Goal: Information Seeking & Learning: Learn about a topic

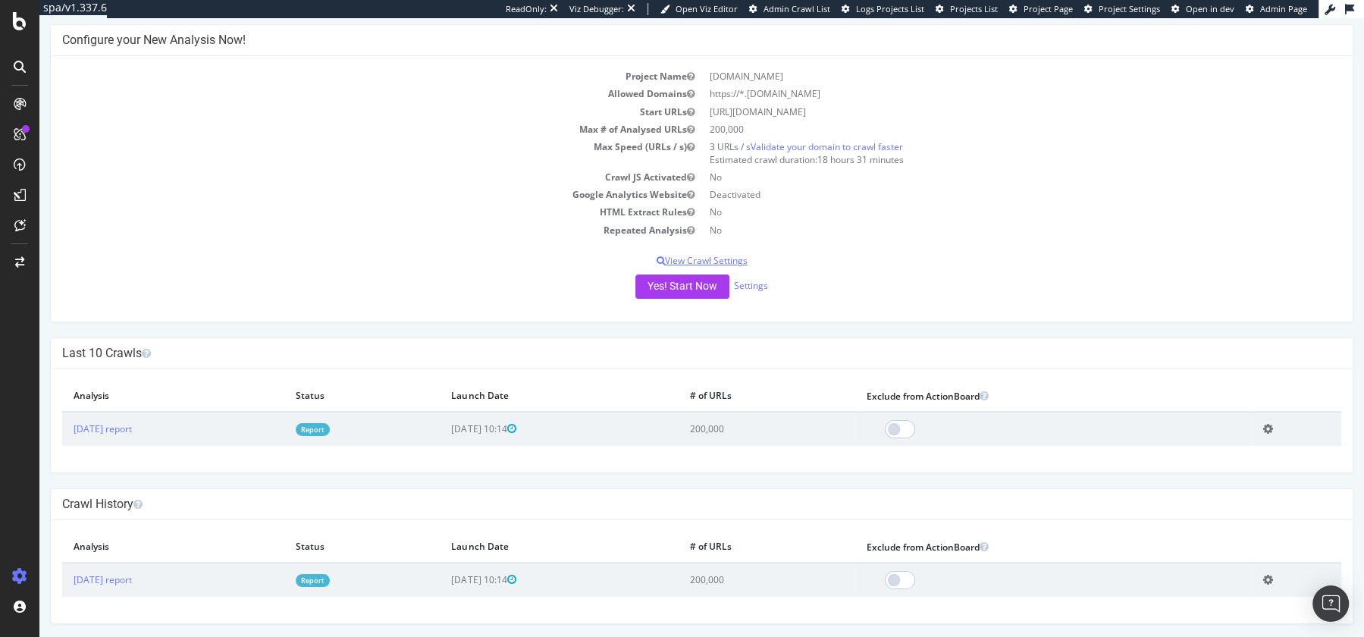
scroll to position [71, 0]
click at [677, 293] on button "Yes! Start Now" at bounding box center [682, 287] width 94 height 24
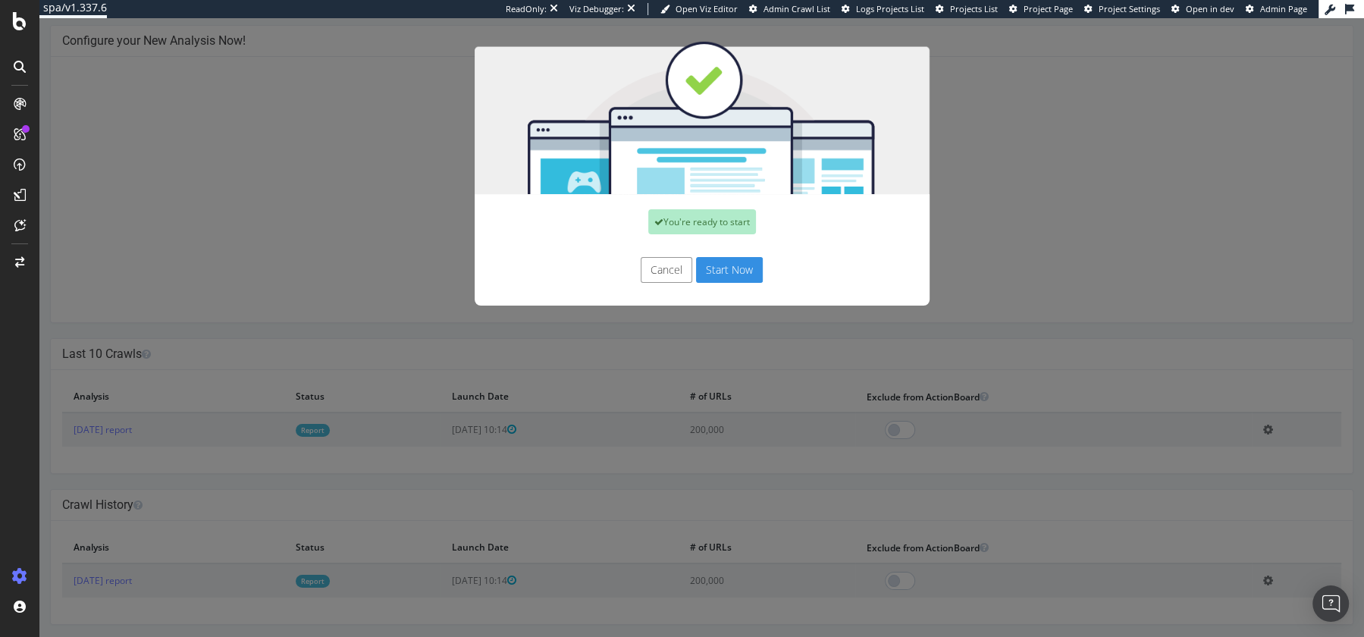
click at [744, 268] on button "Start Now" at bounding box center [729, 270] width 67 height 26
click at [719, 269] on div "Cancel Start Now" at bounding box center [702, 270] width 432 height 26
click at [119, 431] on div "You're ready to start Cancel Start Now" at bounding box center [701, 327] width 1324 height 619
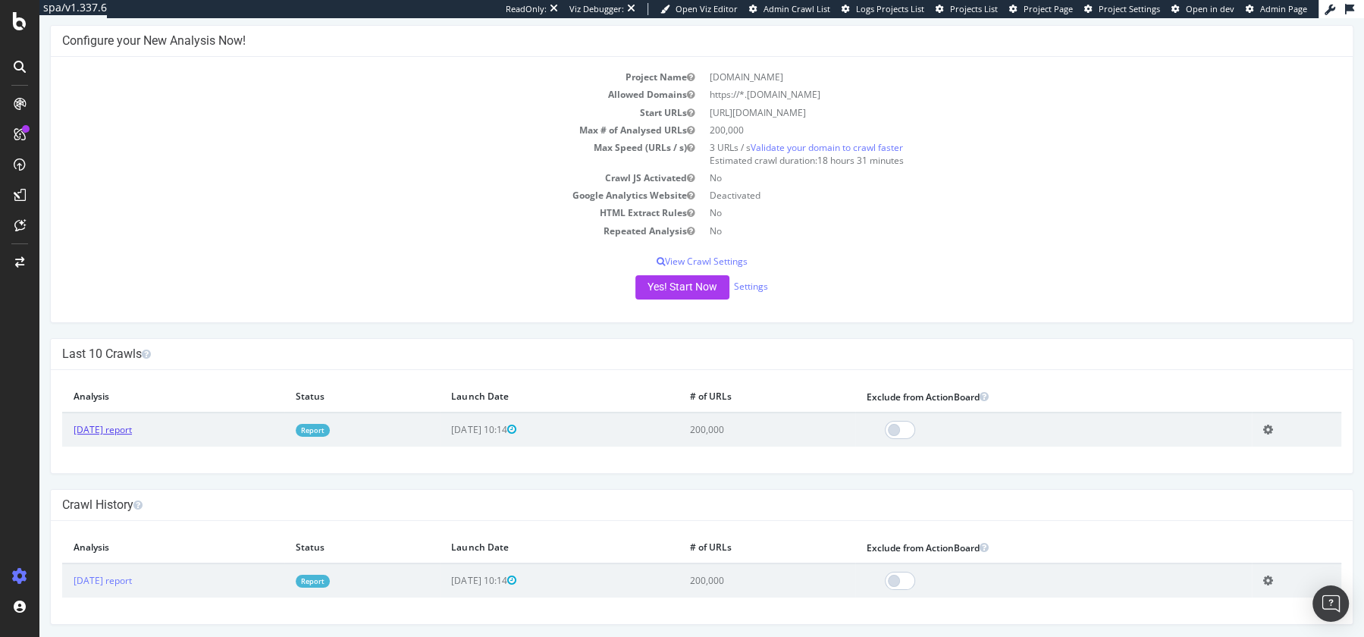
click at [116, 427] on link "2025 Jan. 17th report" at bounding box center [103, 429] width 58 height 13
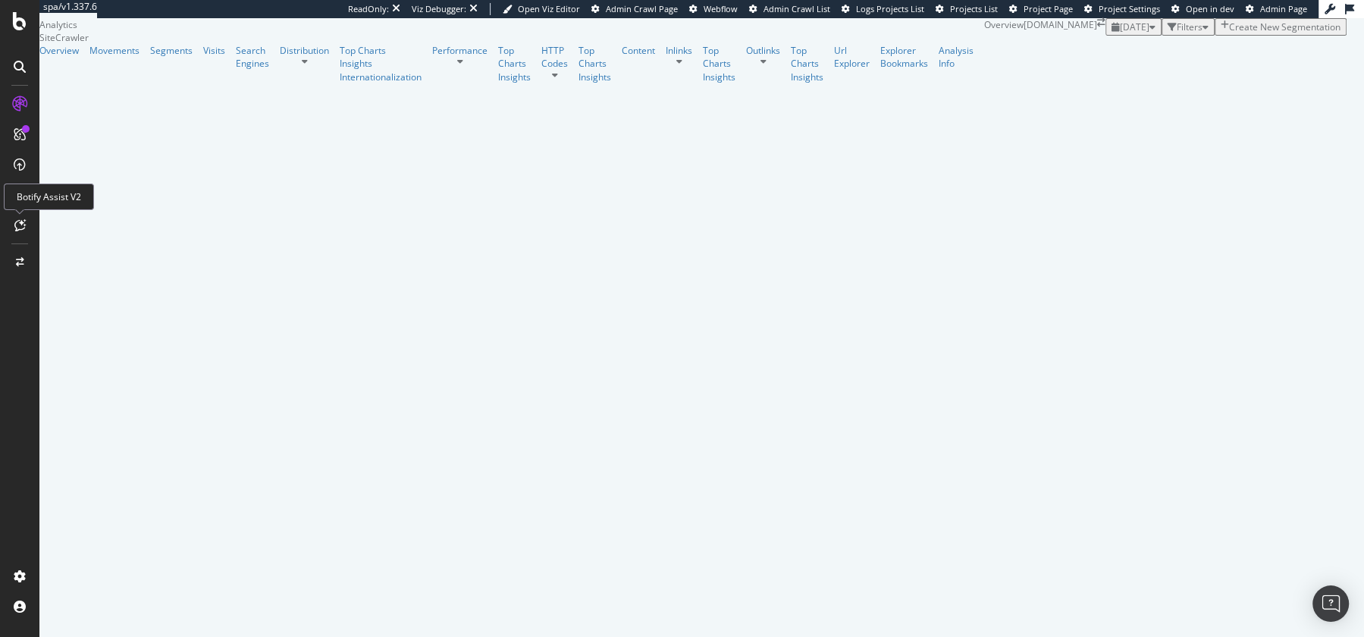
click at [26, 231] on div at bounding box center [20, 225] width 24 height 24
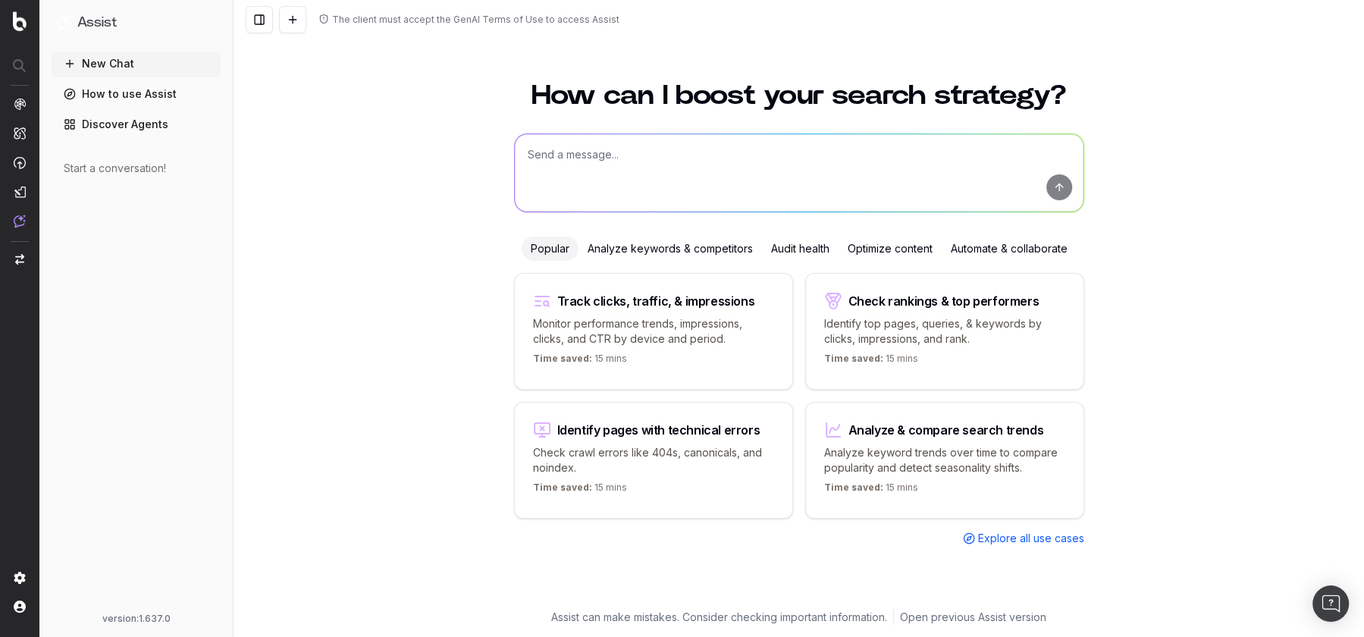
click at [642, 155] on textarea at bounding box center [799, 172] width 569 height 77
type textarea "any clear and obvious challenges with this site?"
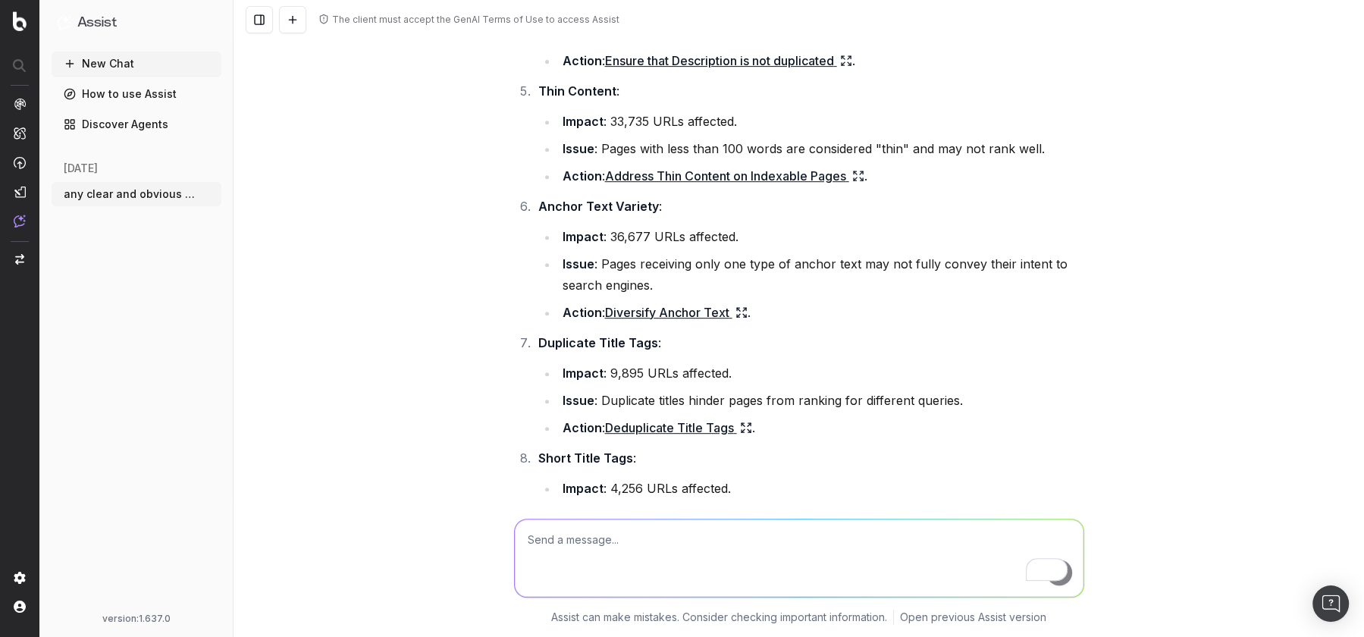
scroll to position [619, 0]
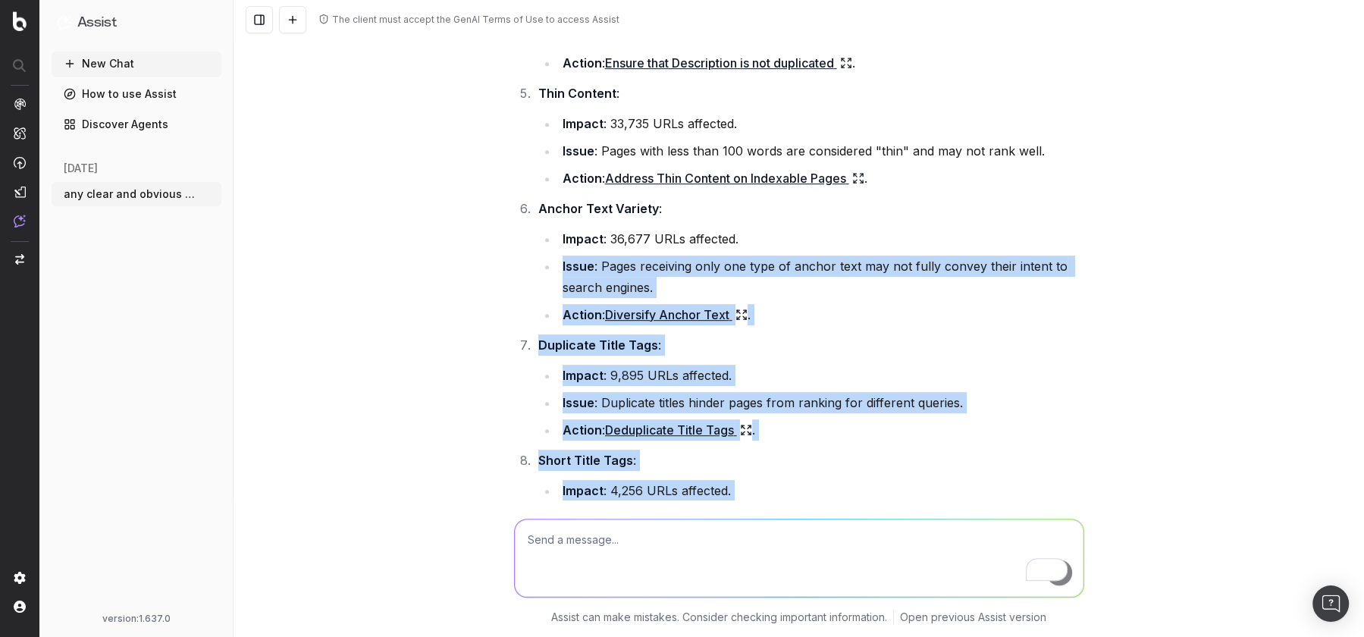
drag, startPoint x: 512, startPoint y: 258, endPoint x: 510, endPoint y: 554, distance: 296.4
click at [510, 554] on div "The client must accept the GenAI Terms of Use to access Assist any clear and ob…" at bounding box center [798, 318] width 1130 height 637
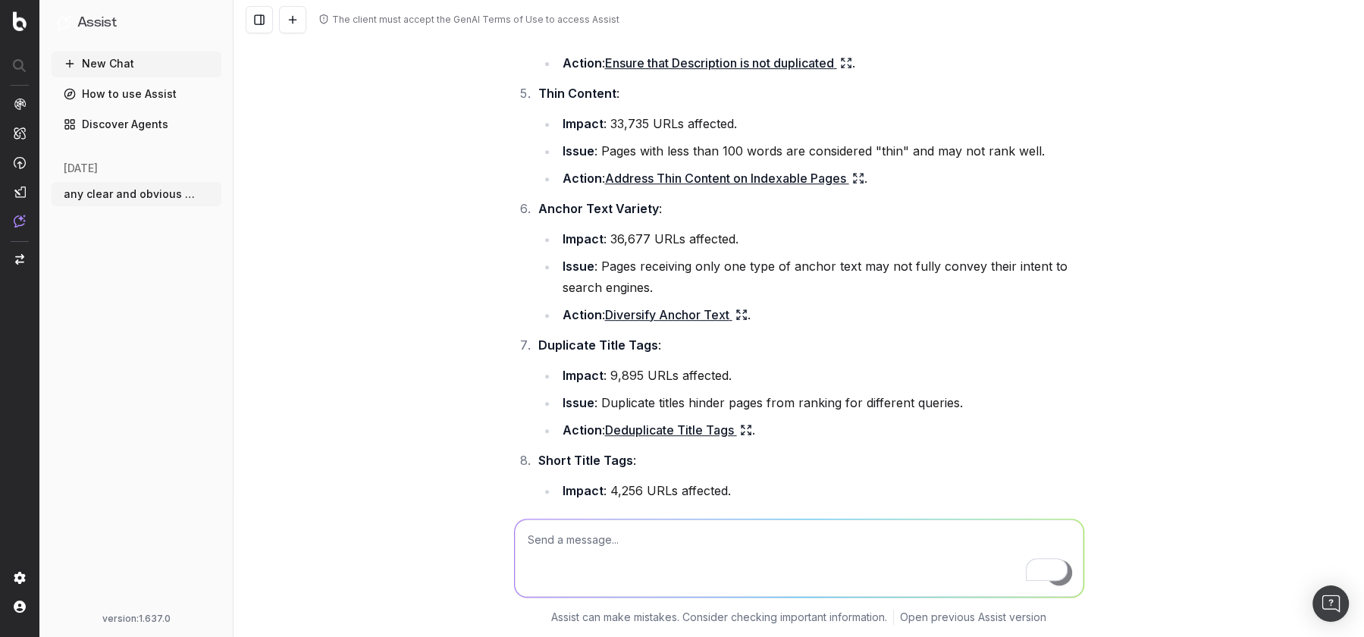
click at [448, 320] on div "The client must accept the GenAI Terms of Use to access Assist any clear and ob…" at bounding box center [798, 318] width 1130 height 637
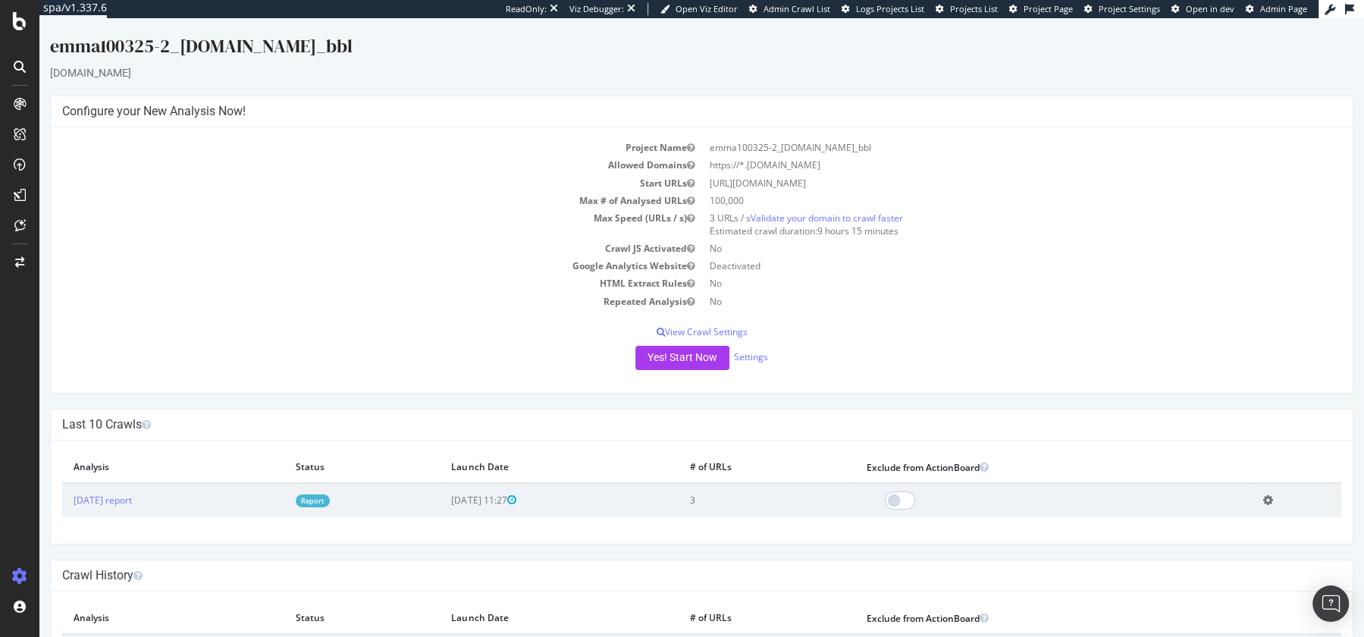
scroll to position [71, 0]
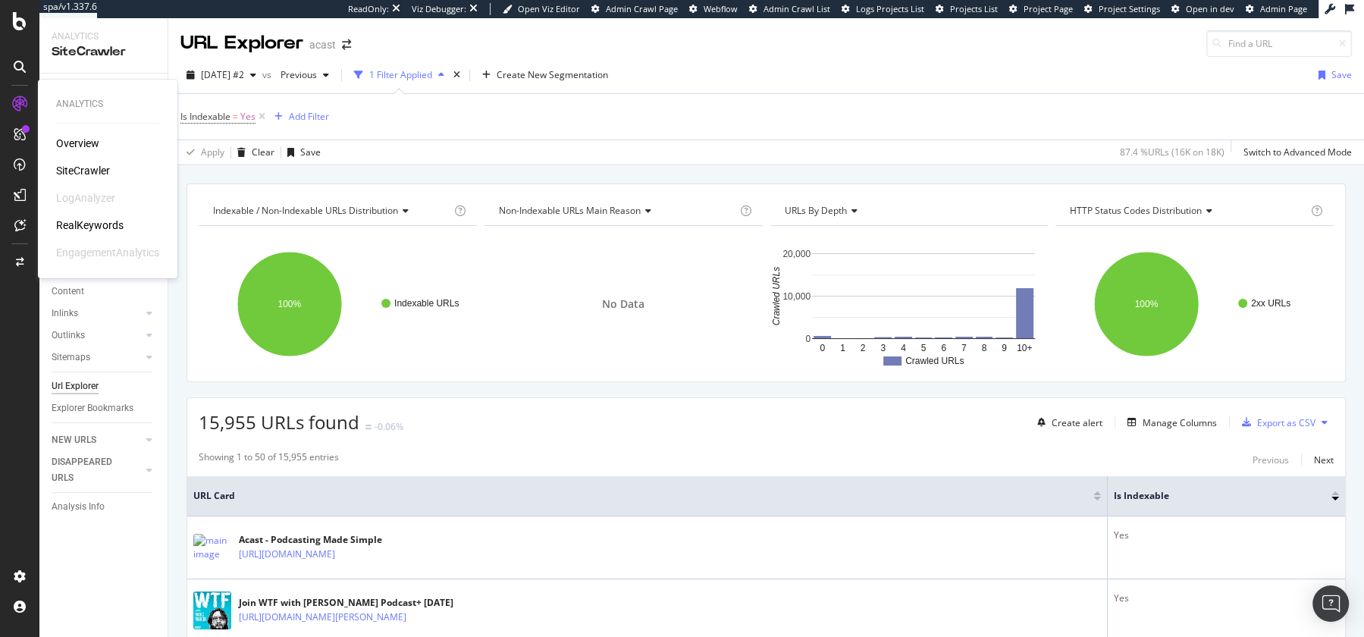
click at [82, 173] on div "SiteCrawler" at bounding box center [83, 170] width 54 height 15
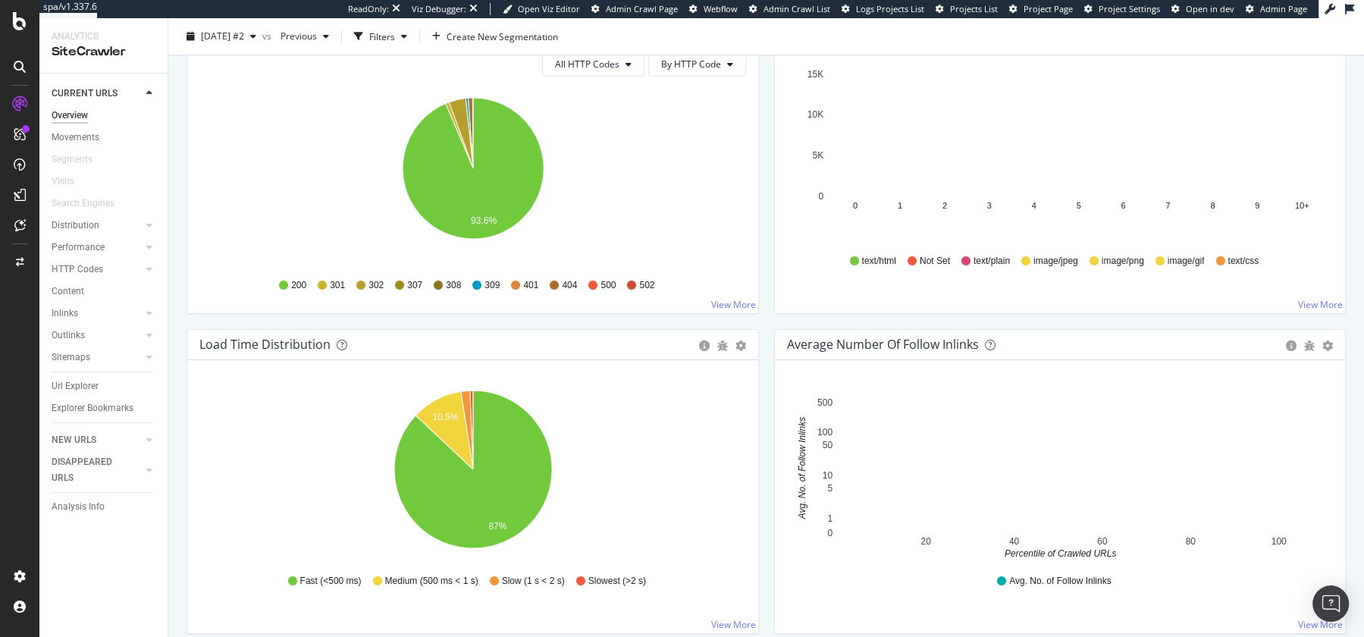
scroll to position [882, 0]
